Goal: Obtain resource: Obtain resource

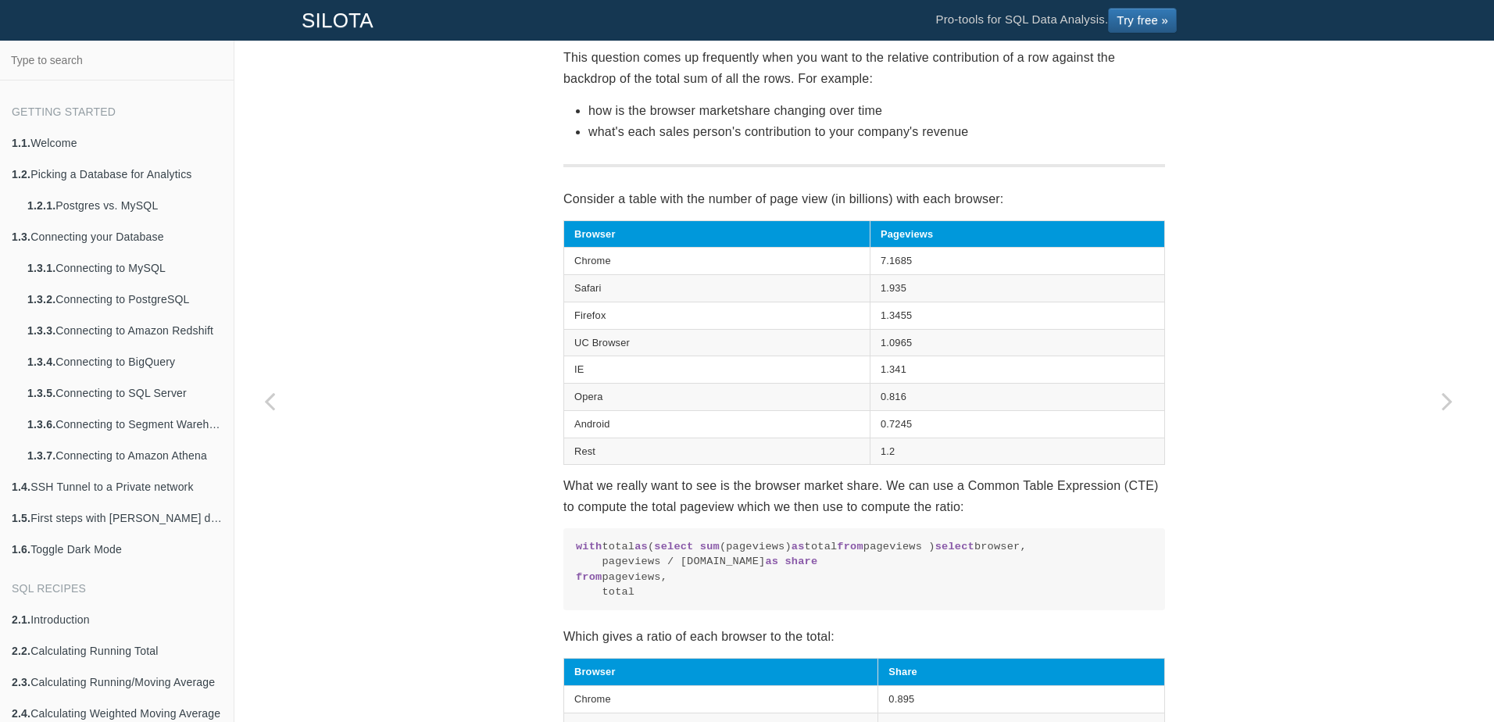
scroll to position [508, 0]
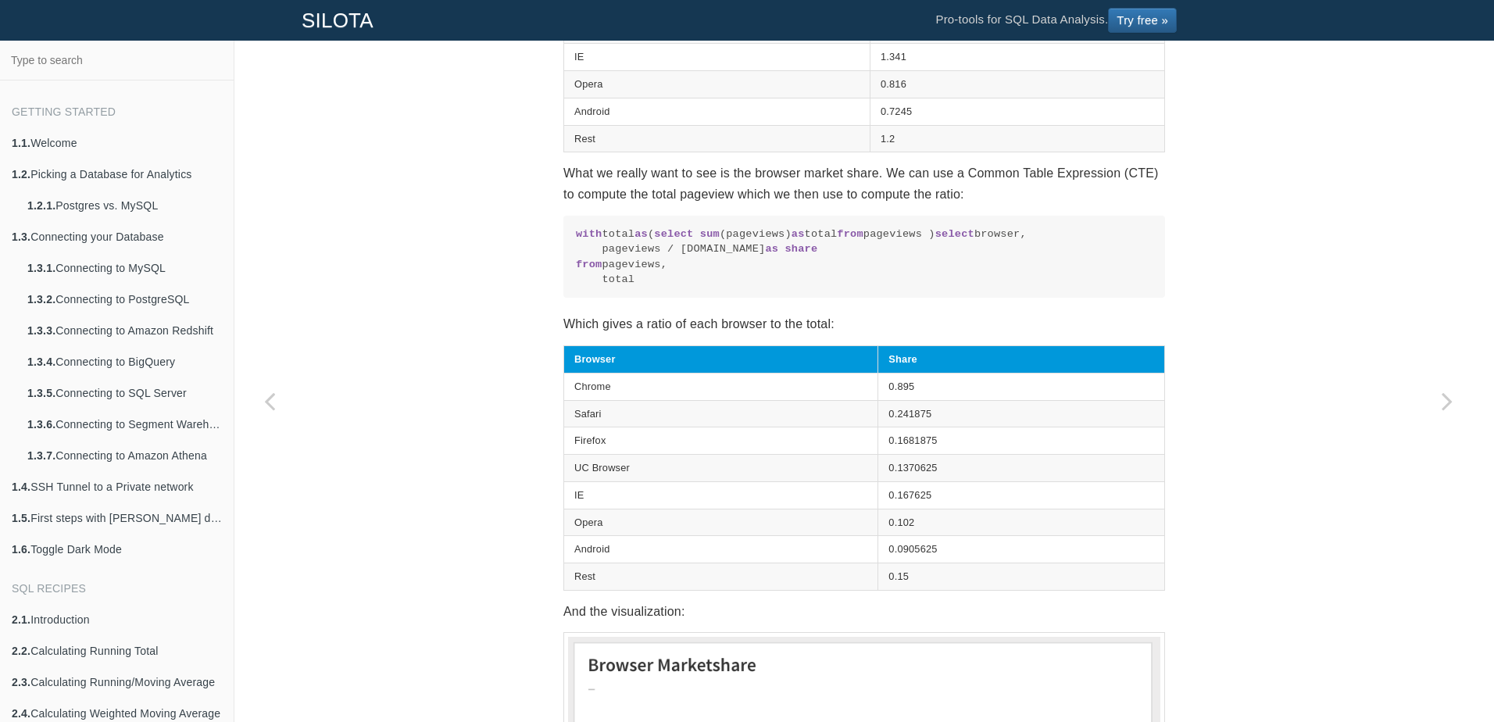
drag, startPoint x: 564, startPoint y: 227, endPoint x: 653, endPoint y: 337, distance: 141.6
click at [653, 298] on pre "with total as ( select sum (pageviews) as total from pageviews ) select browser…" at bounding box center [863, 257] width 601 height 82
drag, startPoint x: 653, startPoint y: 337, endPoint x: 806, endPoint y: 325, distance: 153.6
click at [806, 287] on code "with total as ( select sum (pageviews) as total from pageviews ) select browser…" at bounding box center [864, 257] width 576 height 61
drag, startPoint x: 595, startPoint y: 294, endPoint x: 650, endPoint y: 293, distance: 54.7
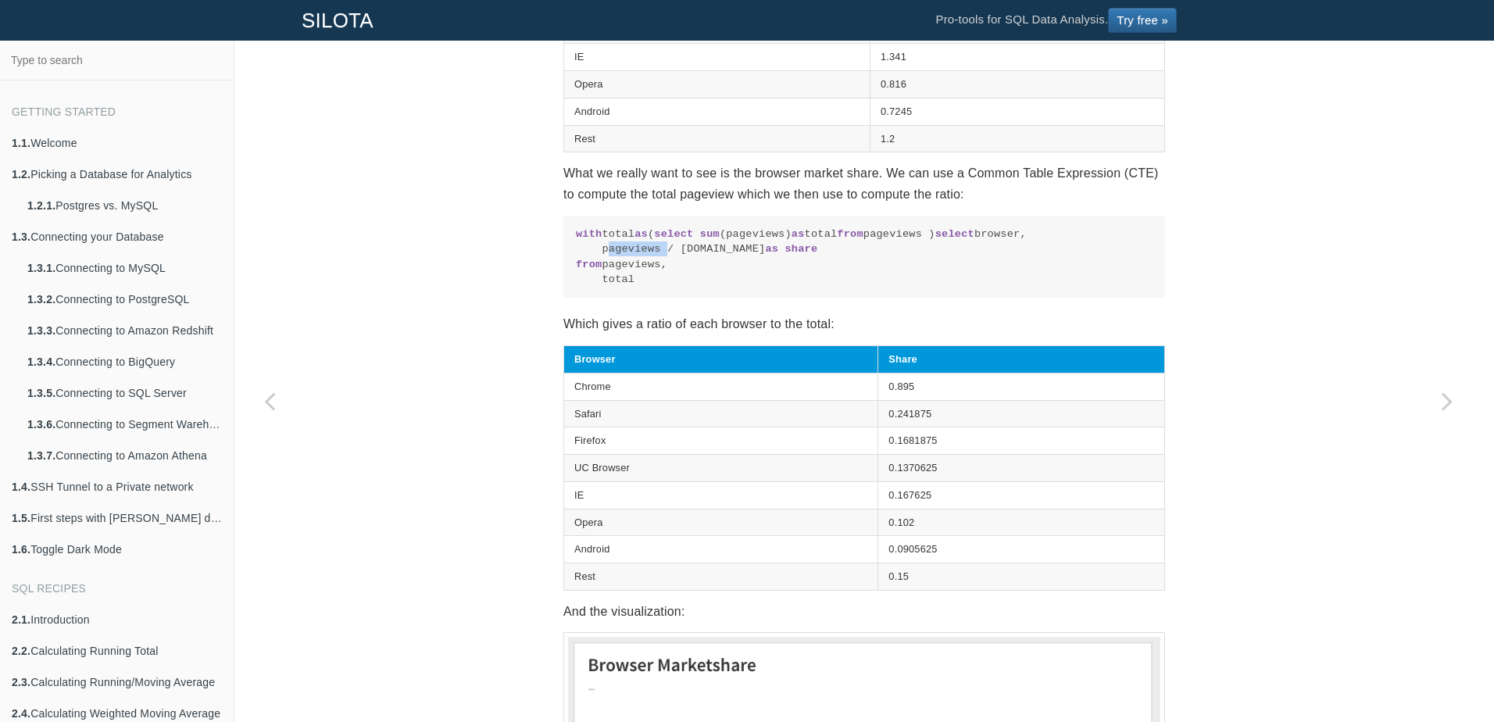
click at [650, 287] on code "with total as ( select sum (pageviews) as total from pageviews ) select browser…" at bounding box center [864, 257] width 576 height 61
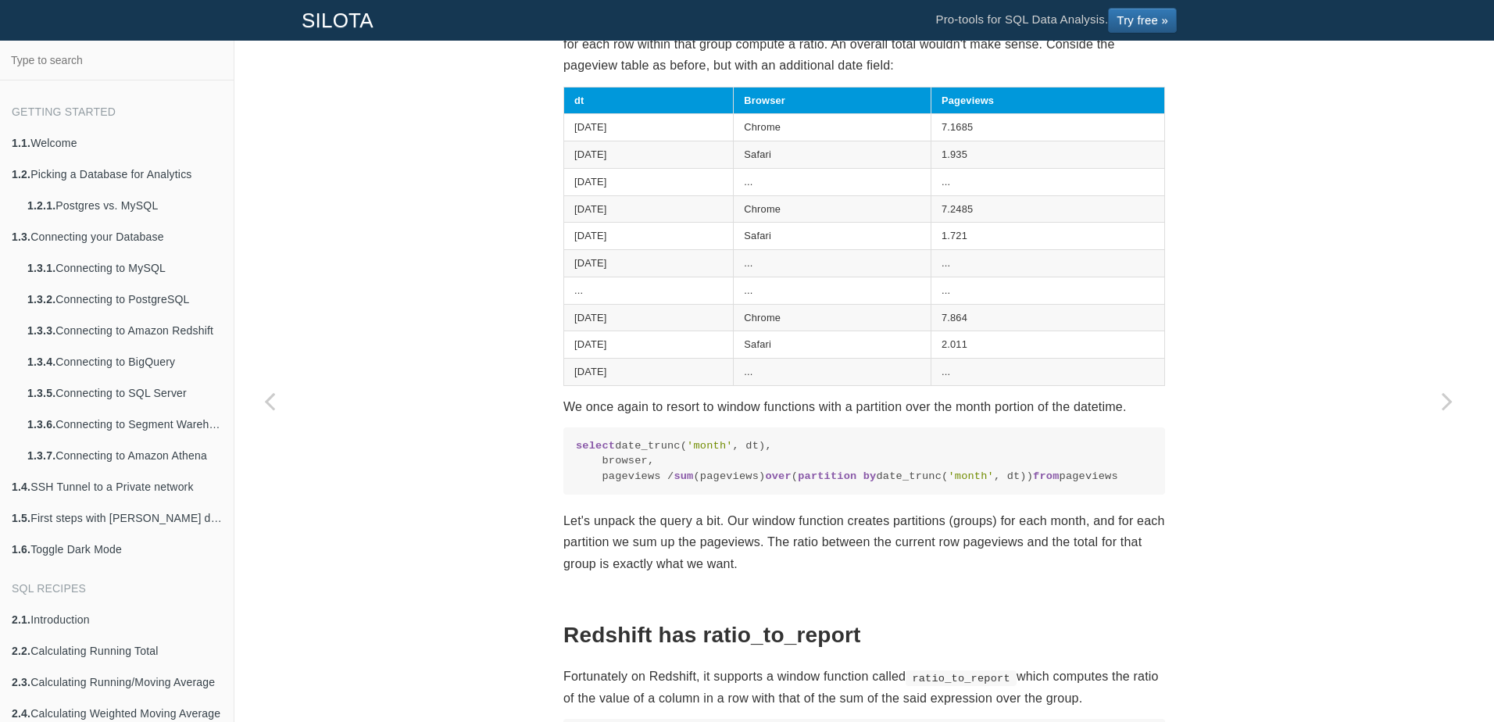
scroll to position [1758, 0]
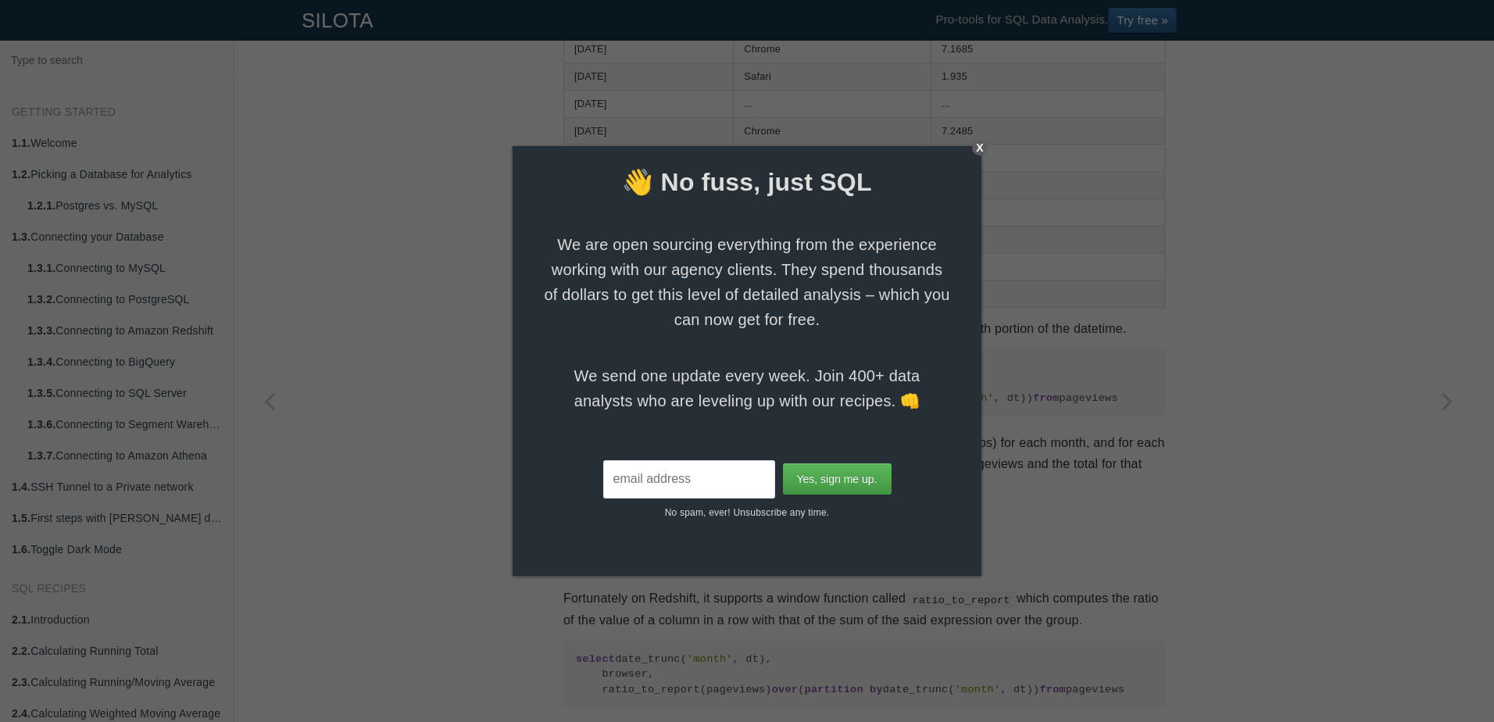
click at [978, 152] on div "X" at bounding box center [980, 148] width 16 height 16
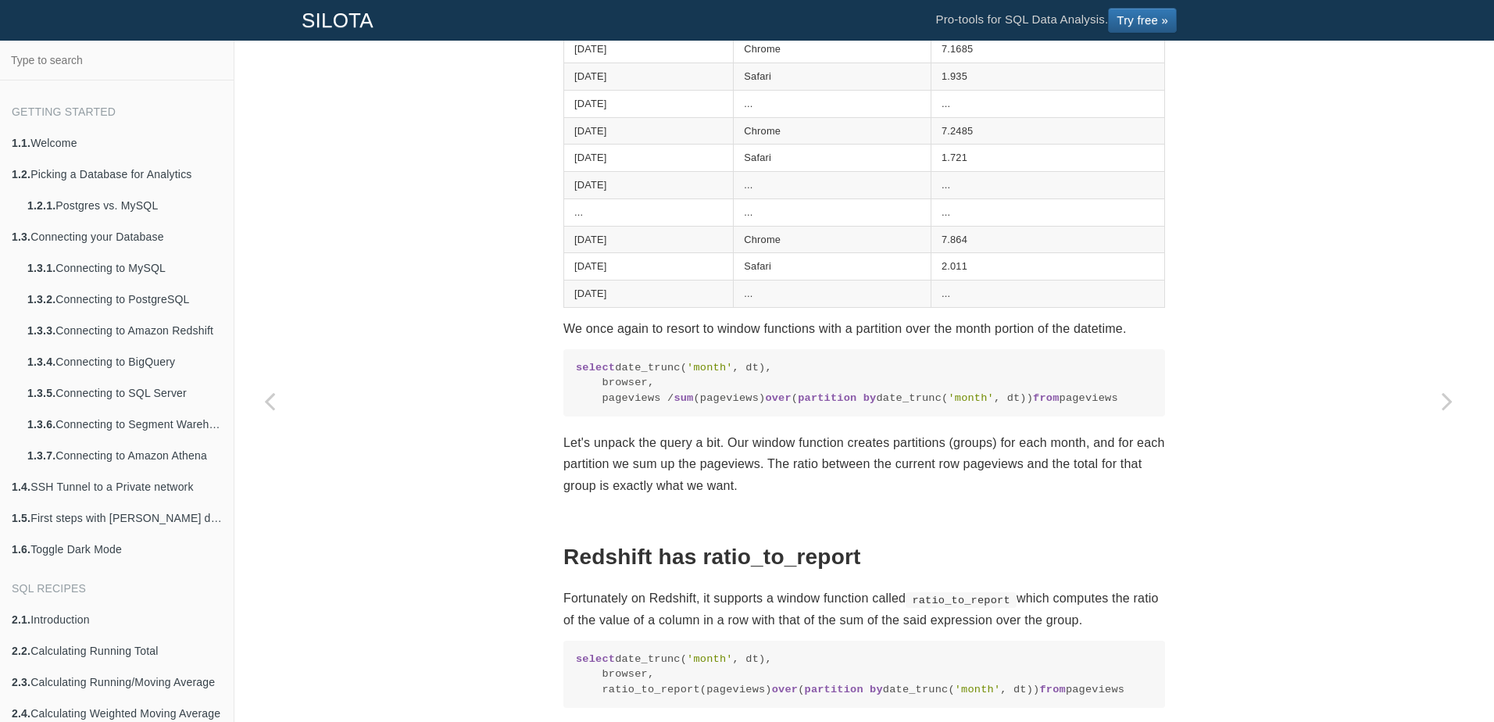
drag, startPoint x: 572, startPoint y: 413, endPoint x: 666, endPoint y: 457, distance: 103.4
click at [666, 405] on code "select date_trunc( 'month' , dt), browser, pageviews / sum (pageviews) over ( p…" at bounding box center [864, 382] width 576 height 45
copy code "select date_trunc( 'month' , dt), browser, pageviews / sum (pageviews) over ( p…"
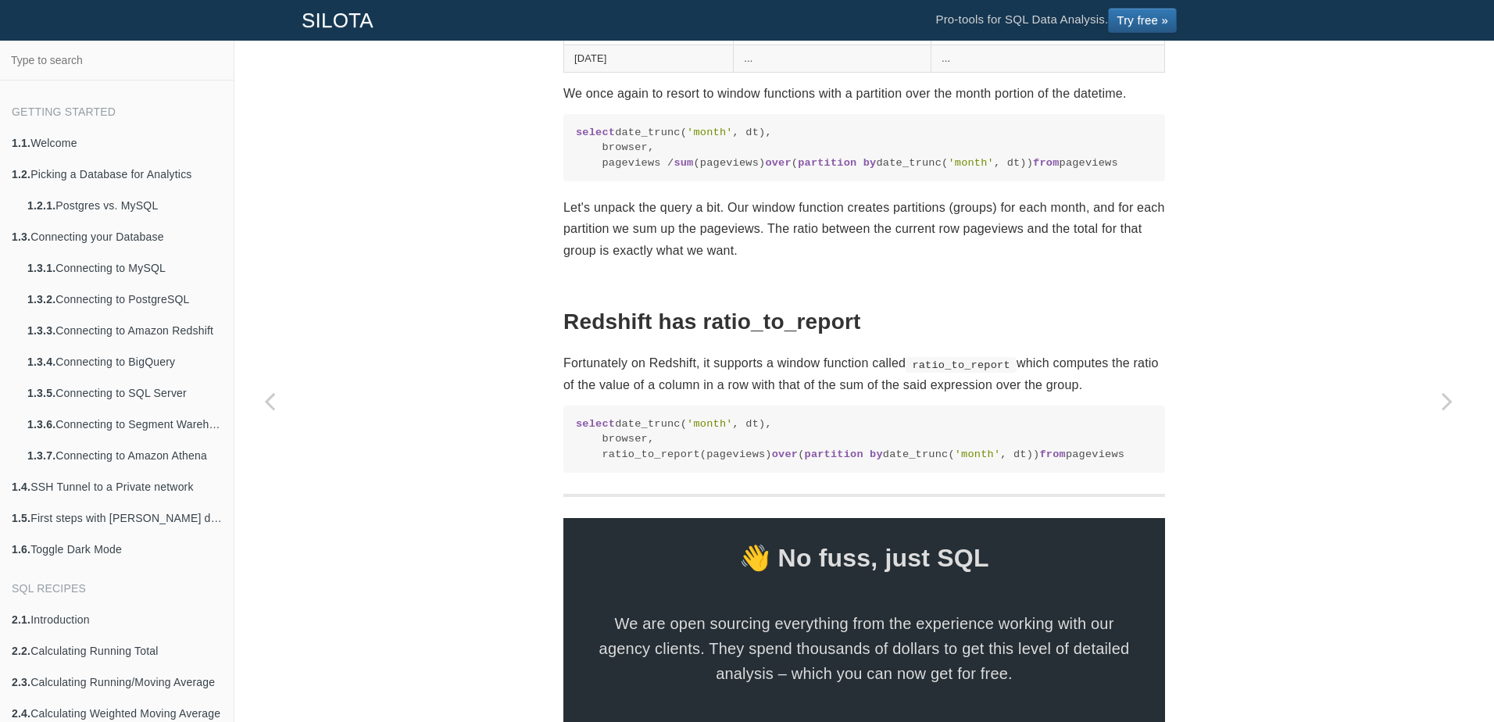
scroll to position [2268, 0]
